Goal: Task Accomplishment & Management: Complete application form

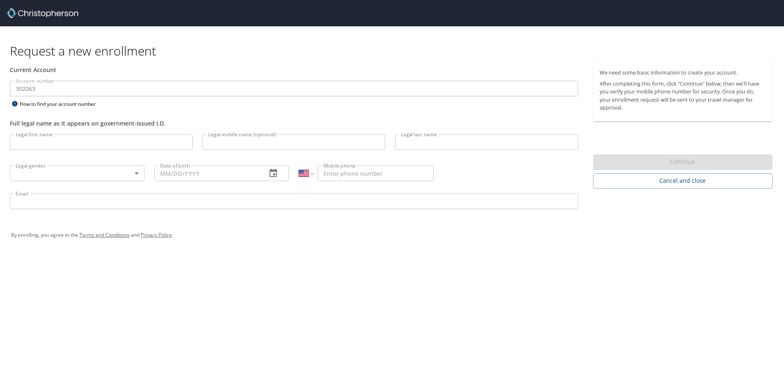
select select "US"
click at [57, 145] on input "Legal first name" at bounding box center [102, 142] width 184 height 16
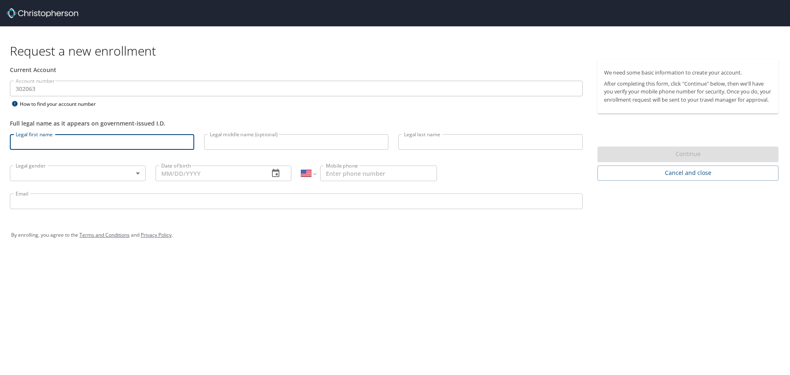
type input "Killian"
type input "Timoney"
type input "1 (859) 338-2539"
type input "killian.timoney@fayette.kyschools.us"
click at [61, 174] on body "Request a new enrollment Current Account Account number 302063 Account number H…" at bounding box center [395, 187] width 790 height 375
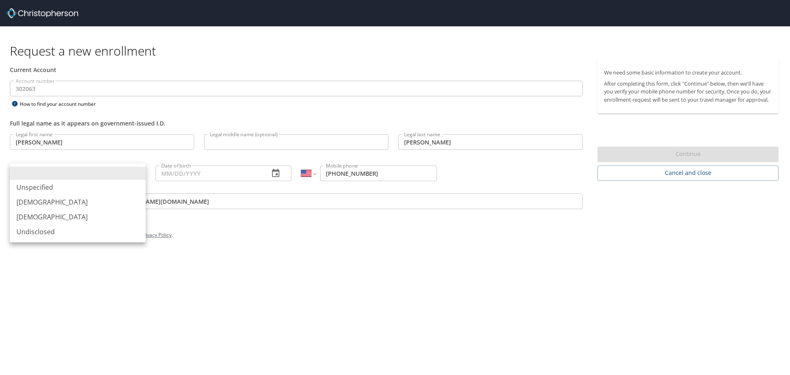
click at [47, 200] on li "Male" at bounding box center [78, 202] width 136 height 15
type input "Male"
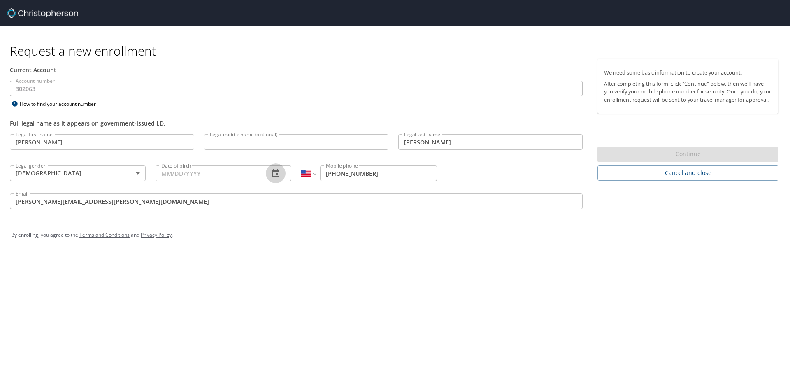
click at [272, 172] on icon "button" at bounding box center [276, 173] width 10 height 10
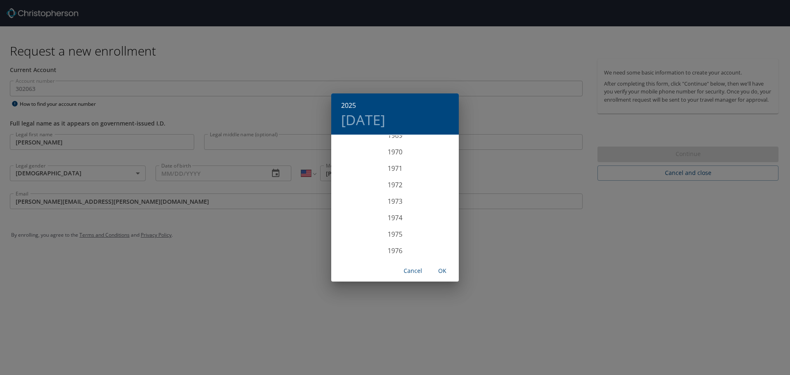
scroll to position [1202, 0]
click at [392, 194] on div "1975" at bounding box center [395, 193] width 128 height 16
click at [437, 209] on div "Sep" at bounding box center [437, 212] width 42 height 31
click at [430, 178] on span "5" at bounding box center [428, 178] width 15 height 5
click at [445, 269] on span "OK" at bounding box center [443, 271] width 20 height 10
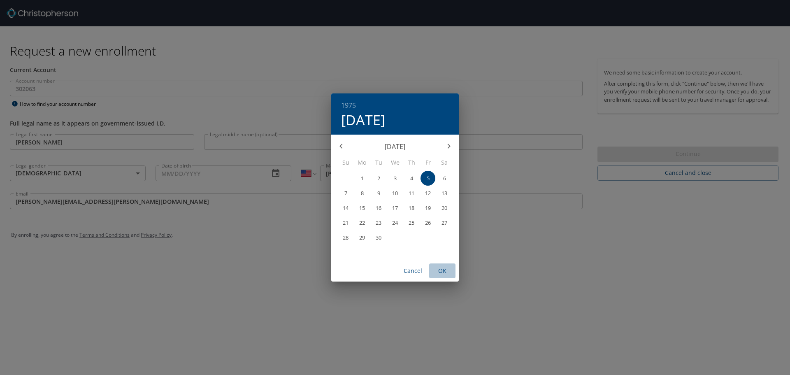
type input "09/05/1975"
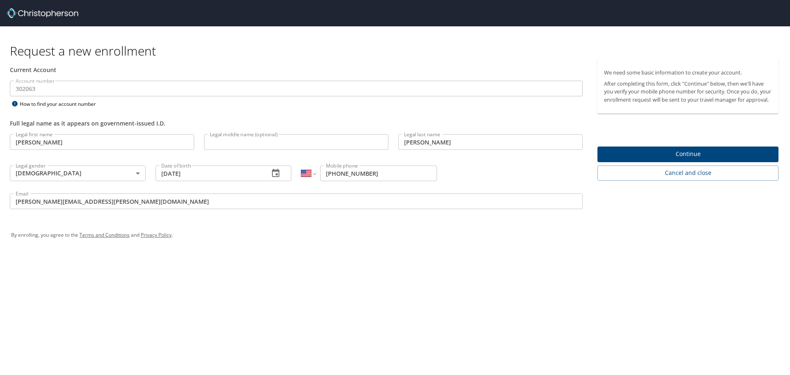
click at [645, 159] on span "Continue" at bounding box center [688, 154] width 168 height 10
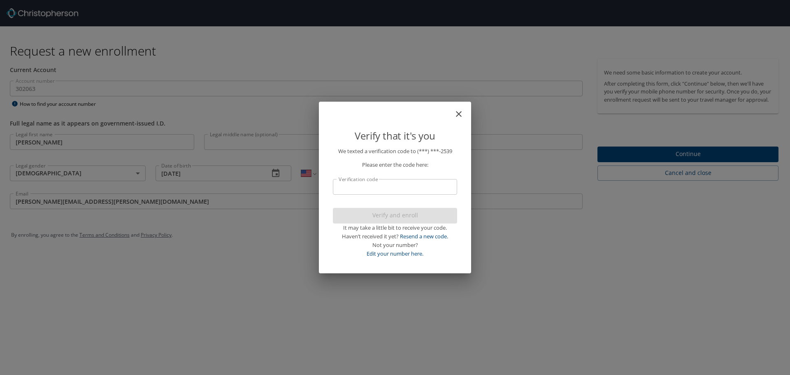
click at [391, 182] on input "Verification code" at bounding box center [395, 187] width 124 height 16
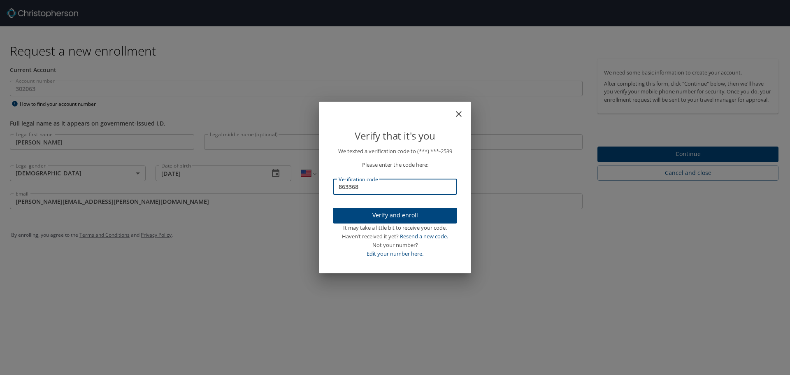
type input "863368"
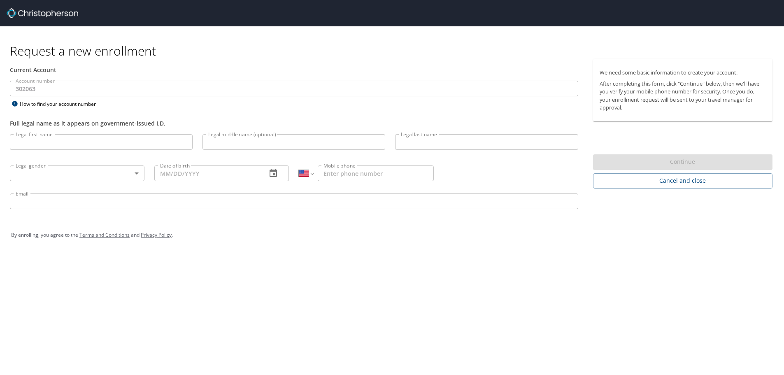
select select "US"
